Goal: Find specific page/section: Find specific page/section

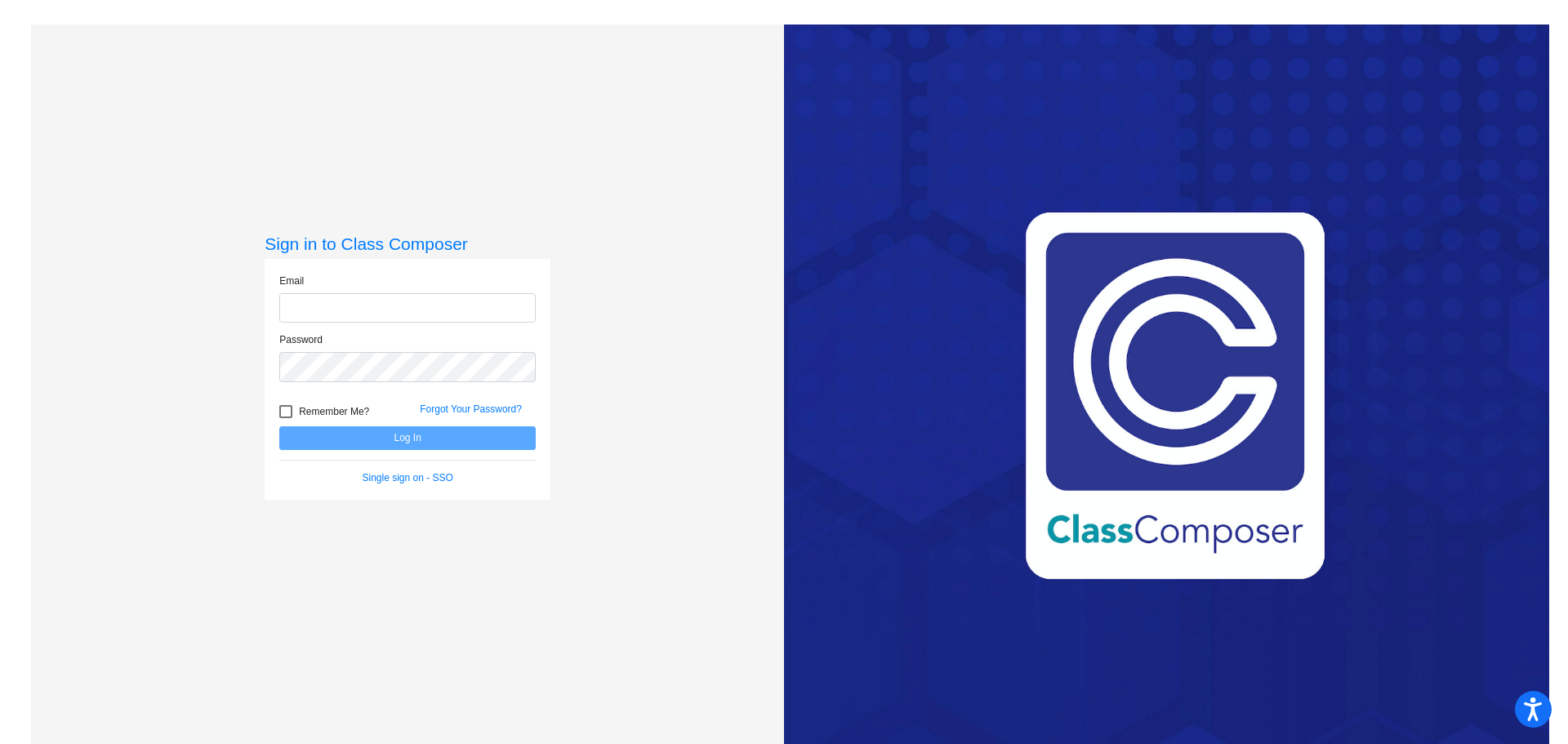
type input "[EMAIL_ADDRESS][DOMAIN_NAME]"
click at [328, 438] on button "Log In" at bounding box center [407, 438] width 256 height 24
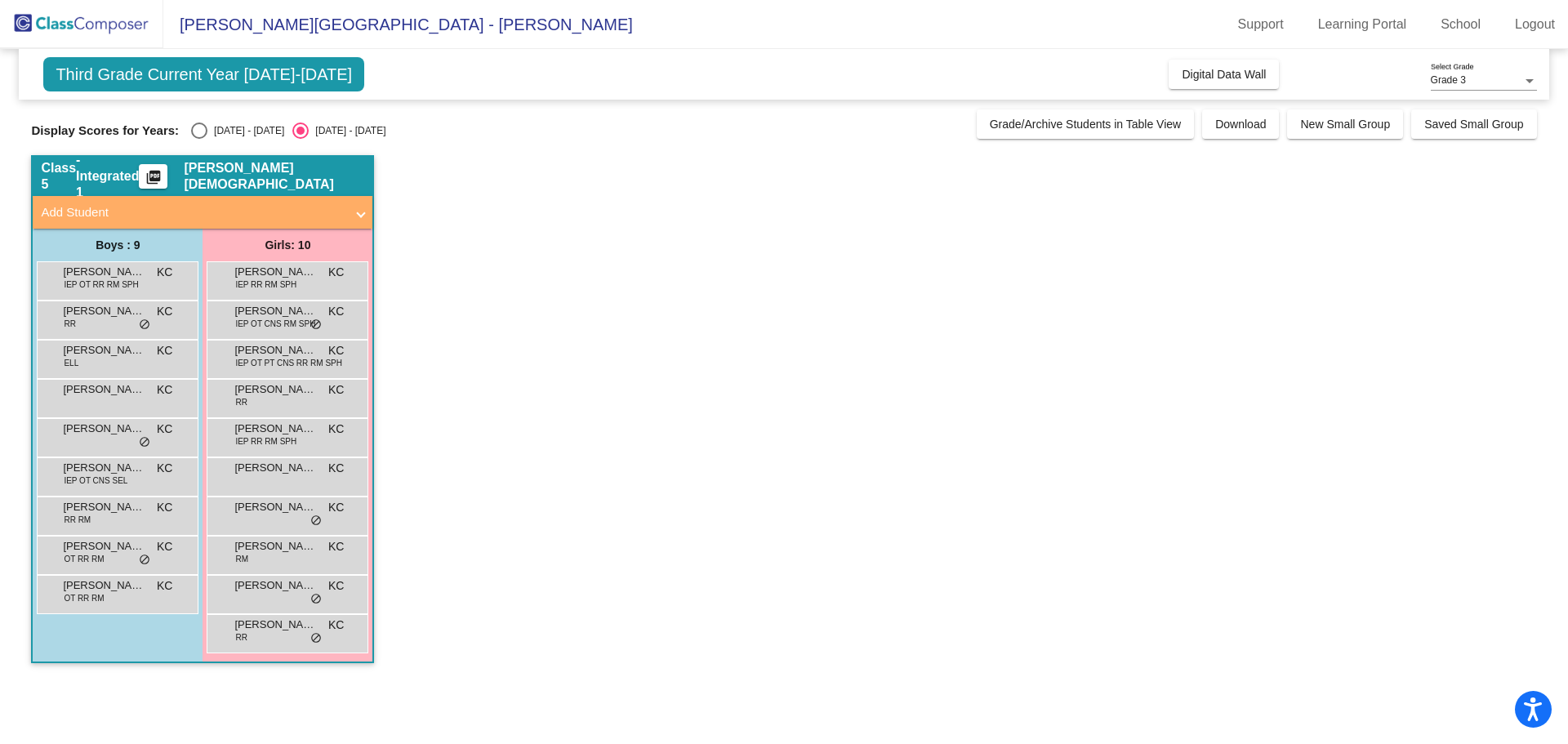
click at [210, 127] on div "[DATE] - [DATE]" at bounding box center [246, 130] width 77 height 15
click at [199, 139] on input "[DATE] - [DATE]" at bounding box center [198, 139] width 1 height 1
radio input "true"
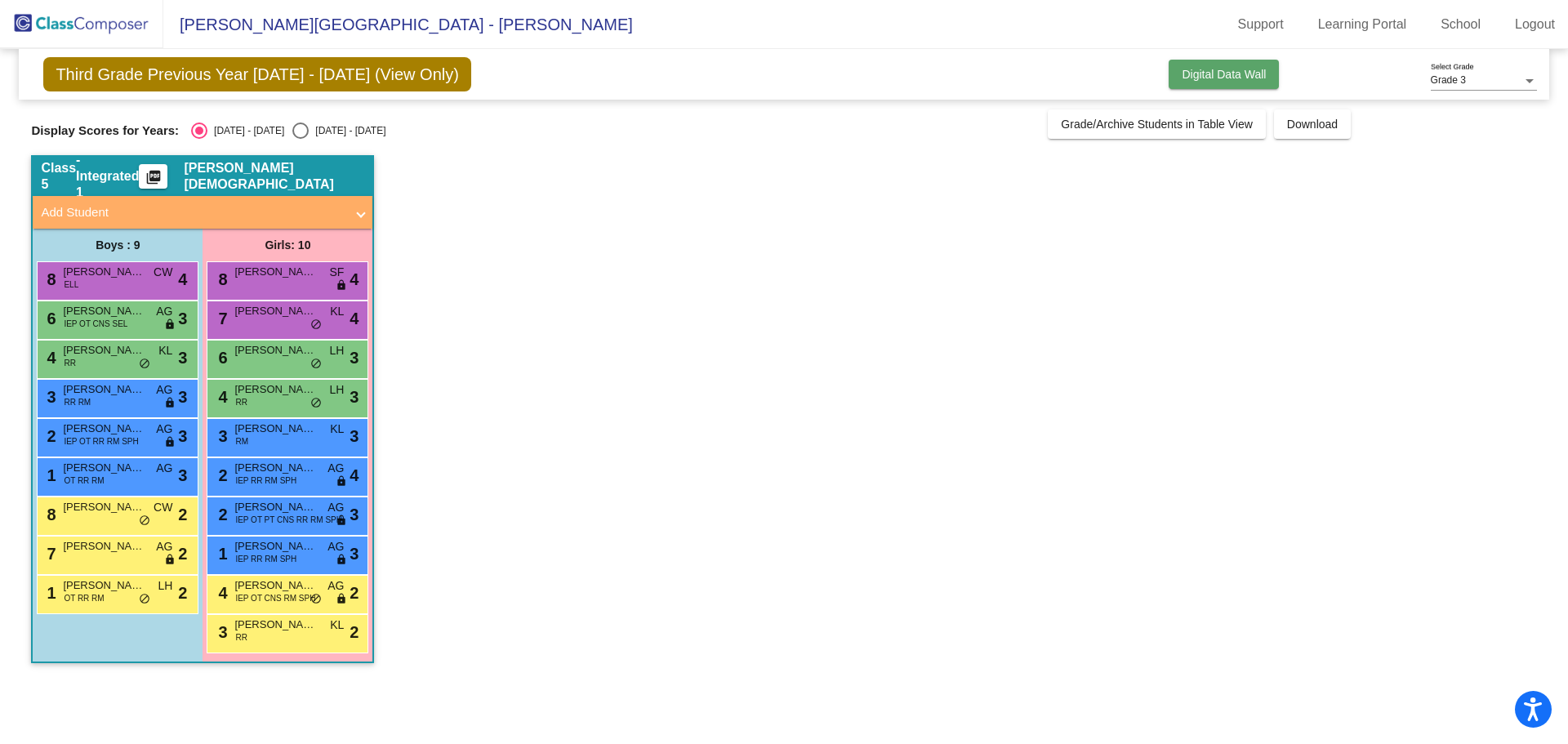
click at [1256, 72] on span "Digital Data Wall" at bounding box center [1224, 73] width 85 height 13
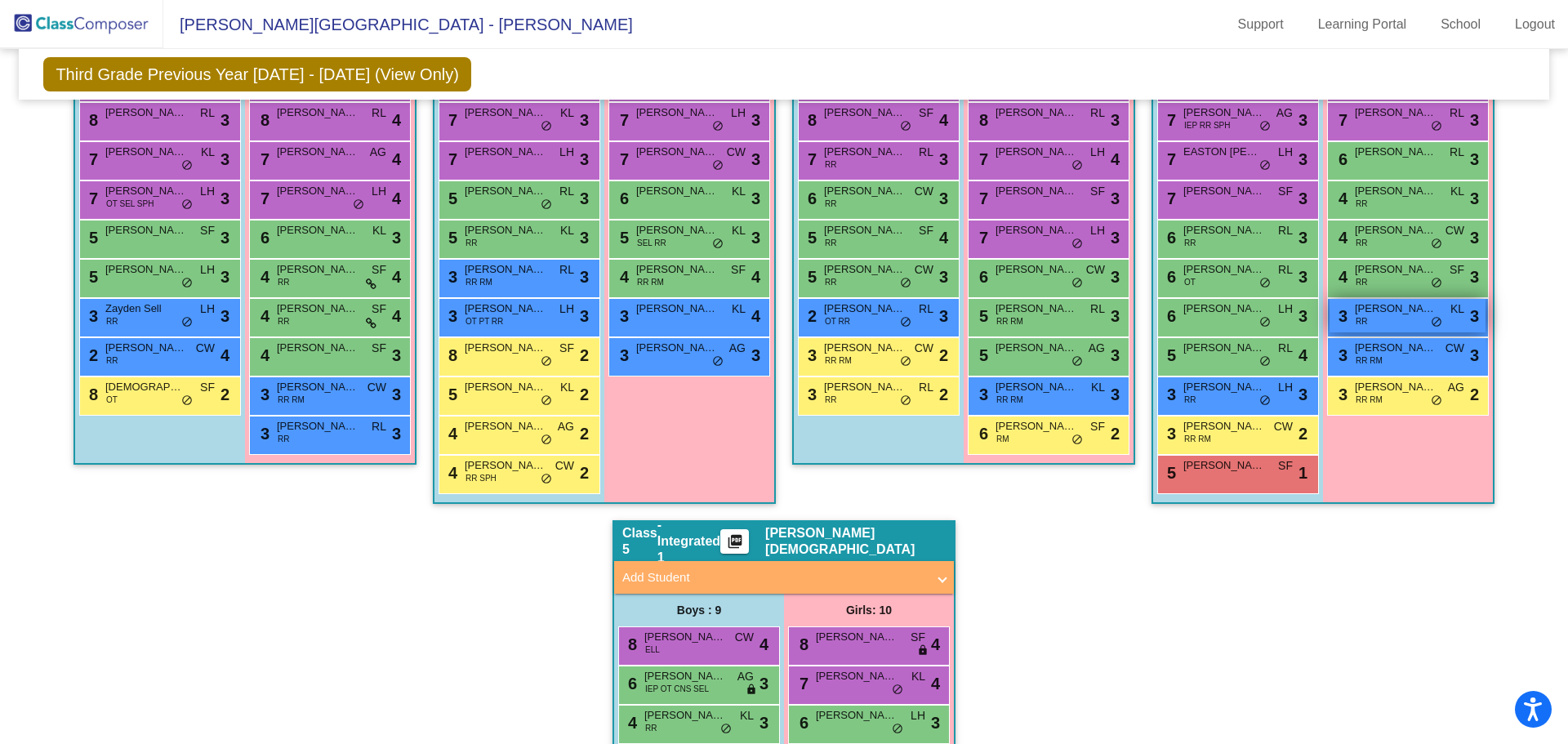
scroll to position [791, 0]
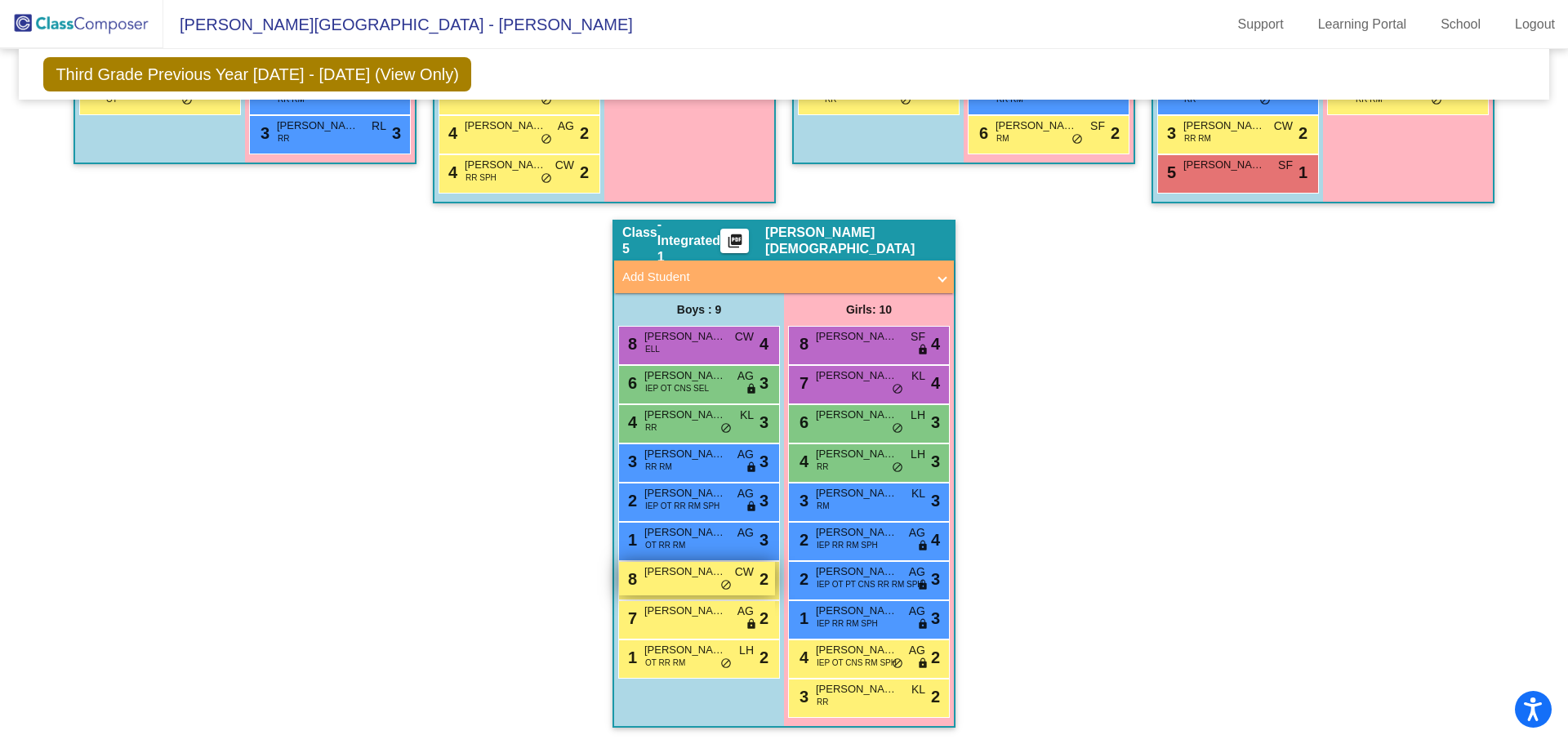
click at [702, 566] on span "[PERSON_NAME]" at bounding box center [686, 571] width 82 height 16
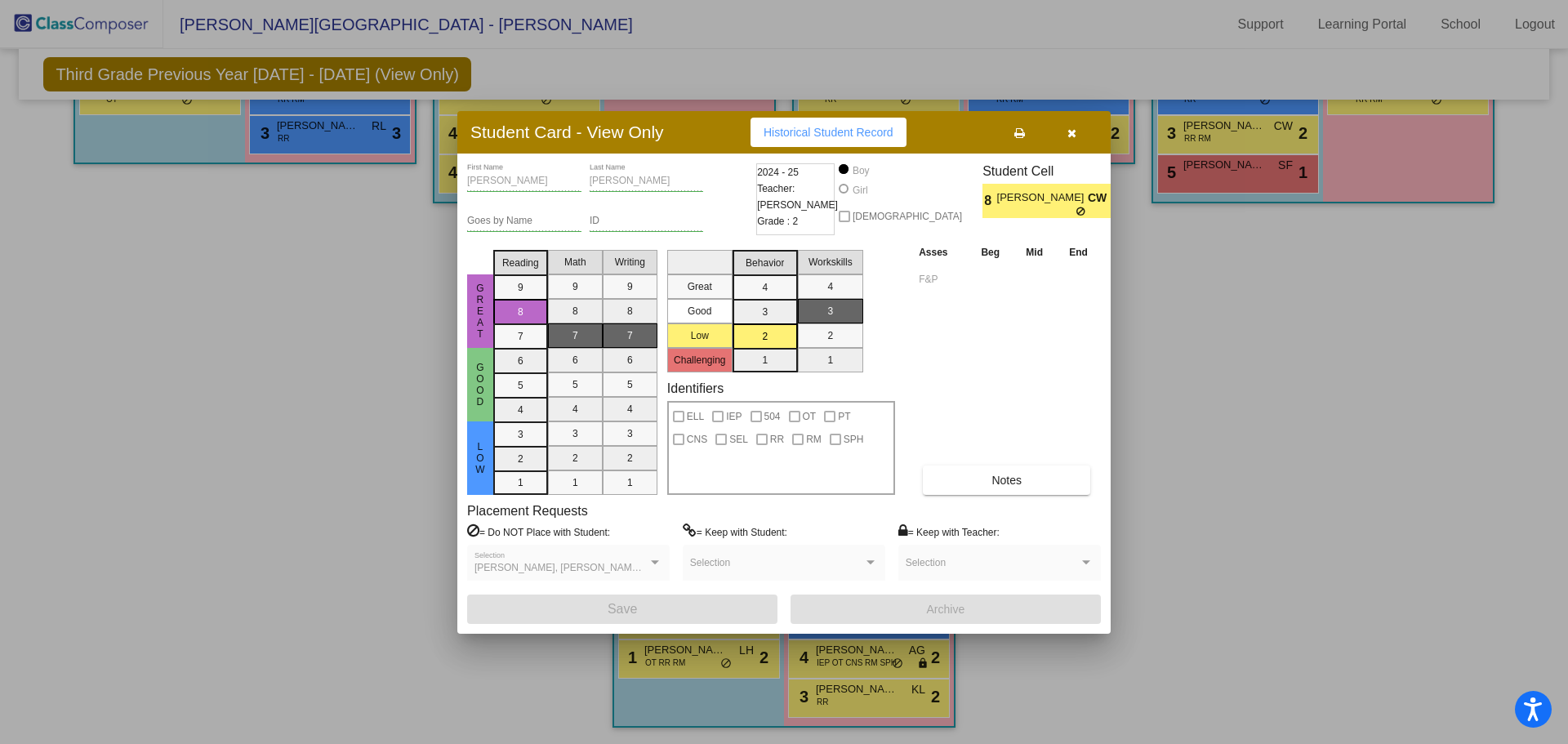
click at [1062, 135] on button "button" at bounding box center [1071, 132] width 52 height 29
